Goal: Information Seeking & Learning: Find specific fact

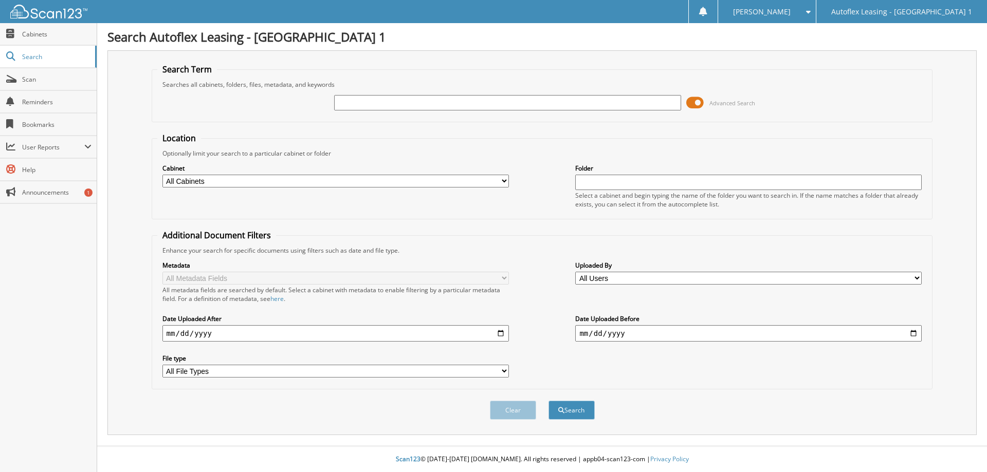
click at [592, 100] on input "text" at bounding box center [507, 102] width 347 height 15
type input "3"
type input "615924"
click at [549, 401] on button "Search" at bounding box center [572, 410] width 46 height 19
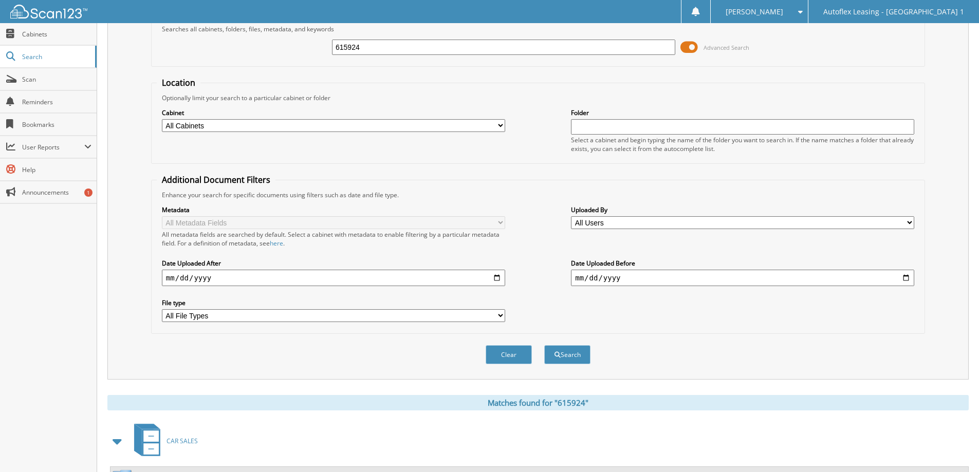
scroll to position [159, 0]
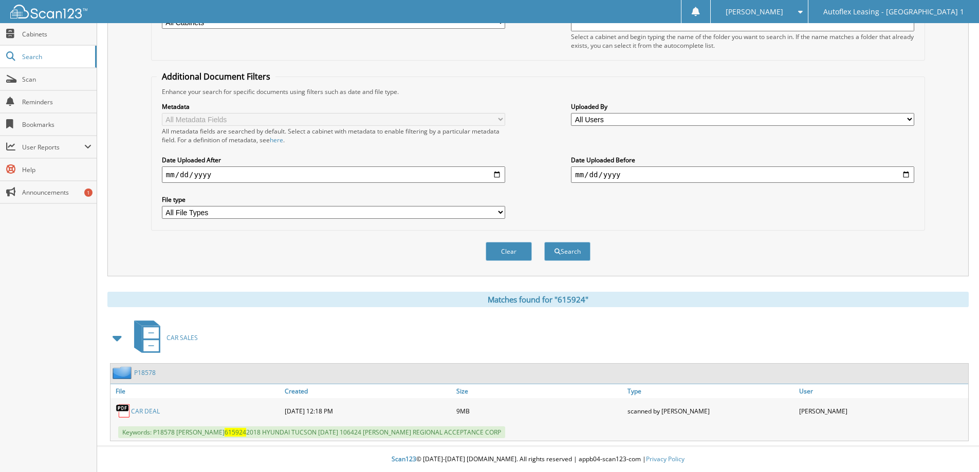
click at [144, 374] on link "P18578" at bounding box center [145, 373] width 22 height 9
